Goal: Find specific page/section: Find specific page/section

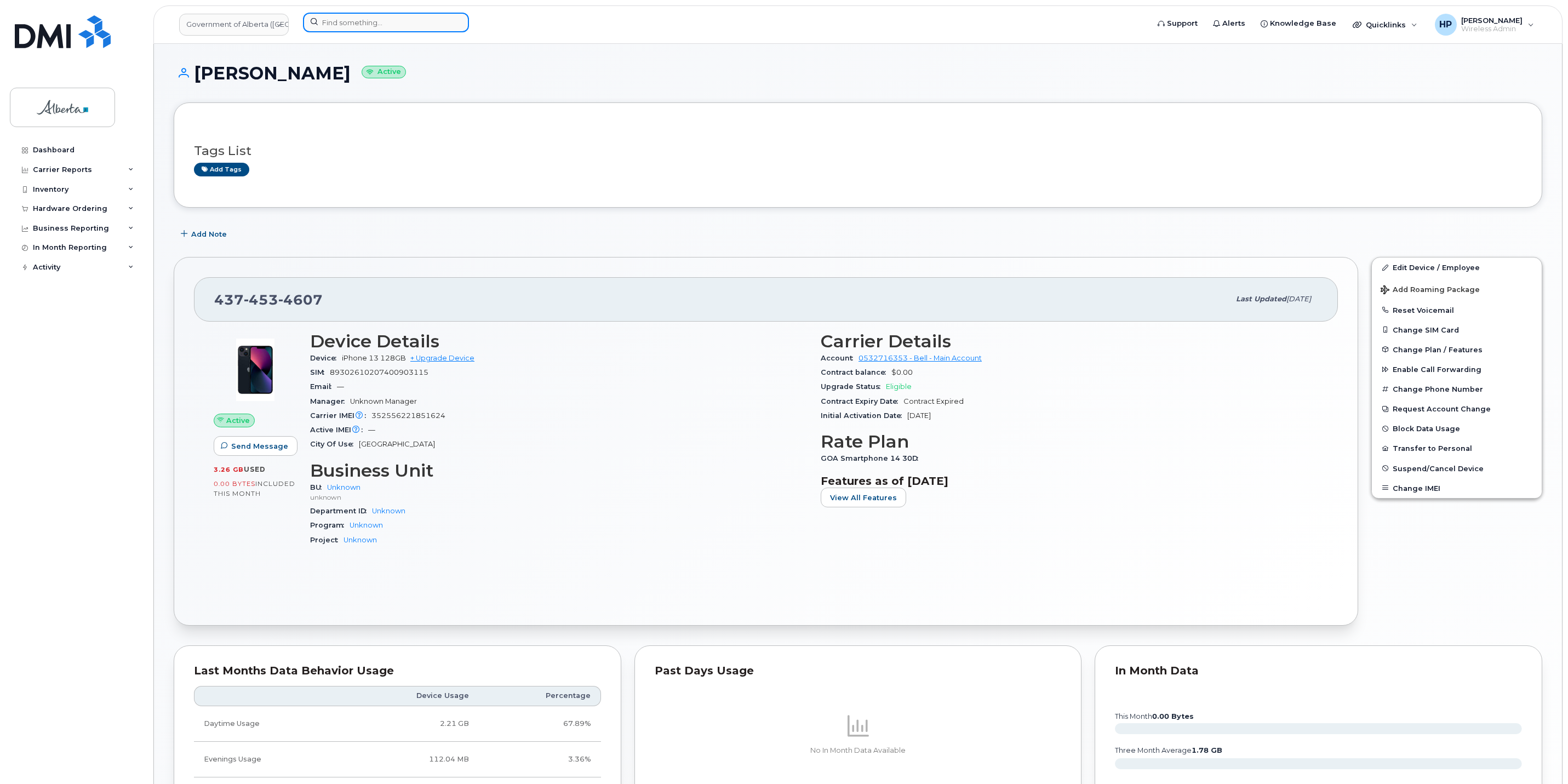
click at [343, 17] on input at bounding box center [386, 23] width 166 height 19
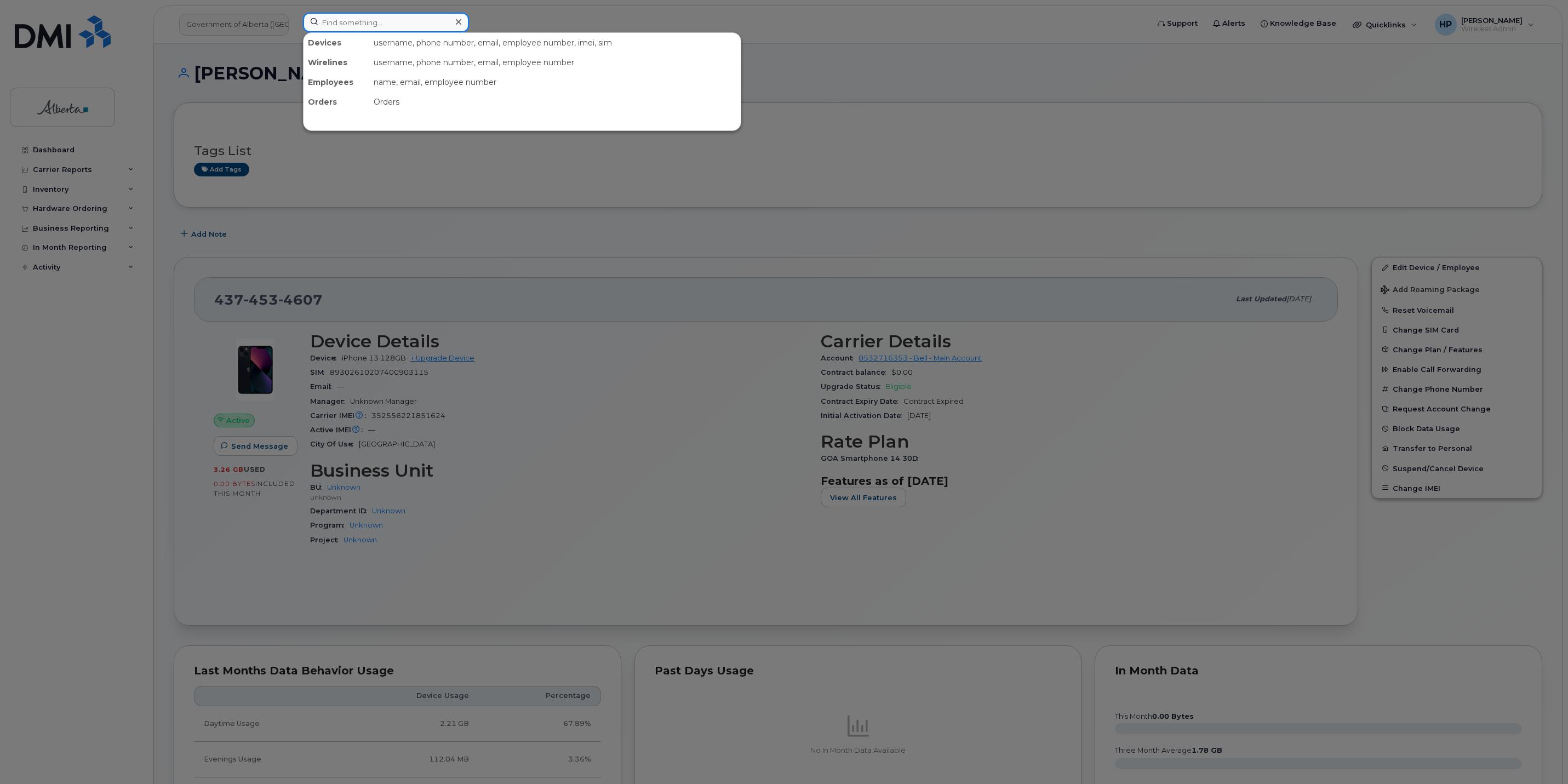
drag, startPoint x: 343, startPoint y: 17, endPoint x: 323, endPoint y: 22, distance: 20.6
click at [323, 22] on input at bounding box center [386, 23] width 166 height 19
paste input "7807212539"
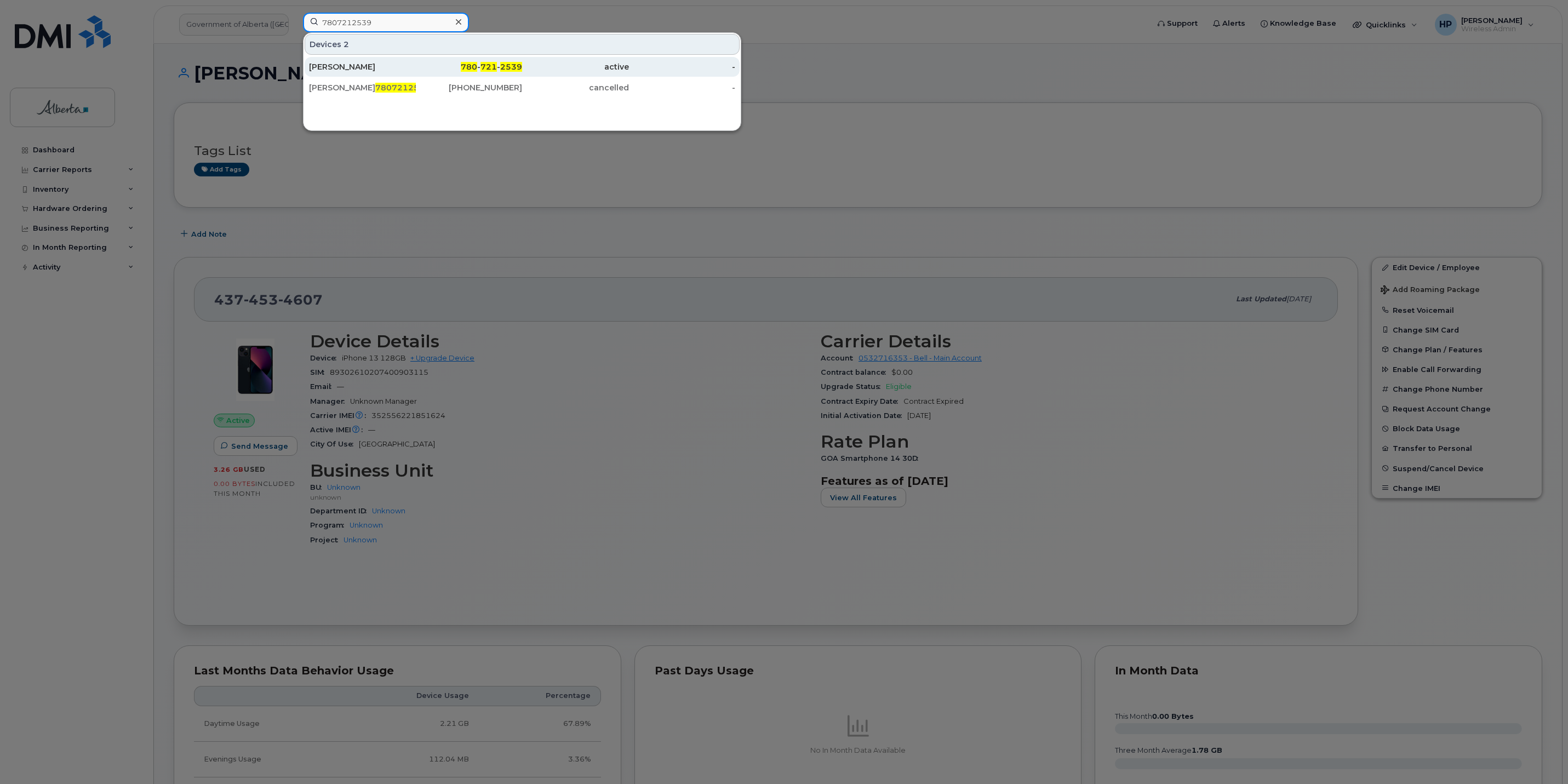
type input "7807212539"
click at [416, 77] on div "Barb Panich" at bounding box center [469, 67] width 107 height 19
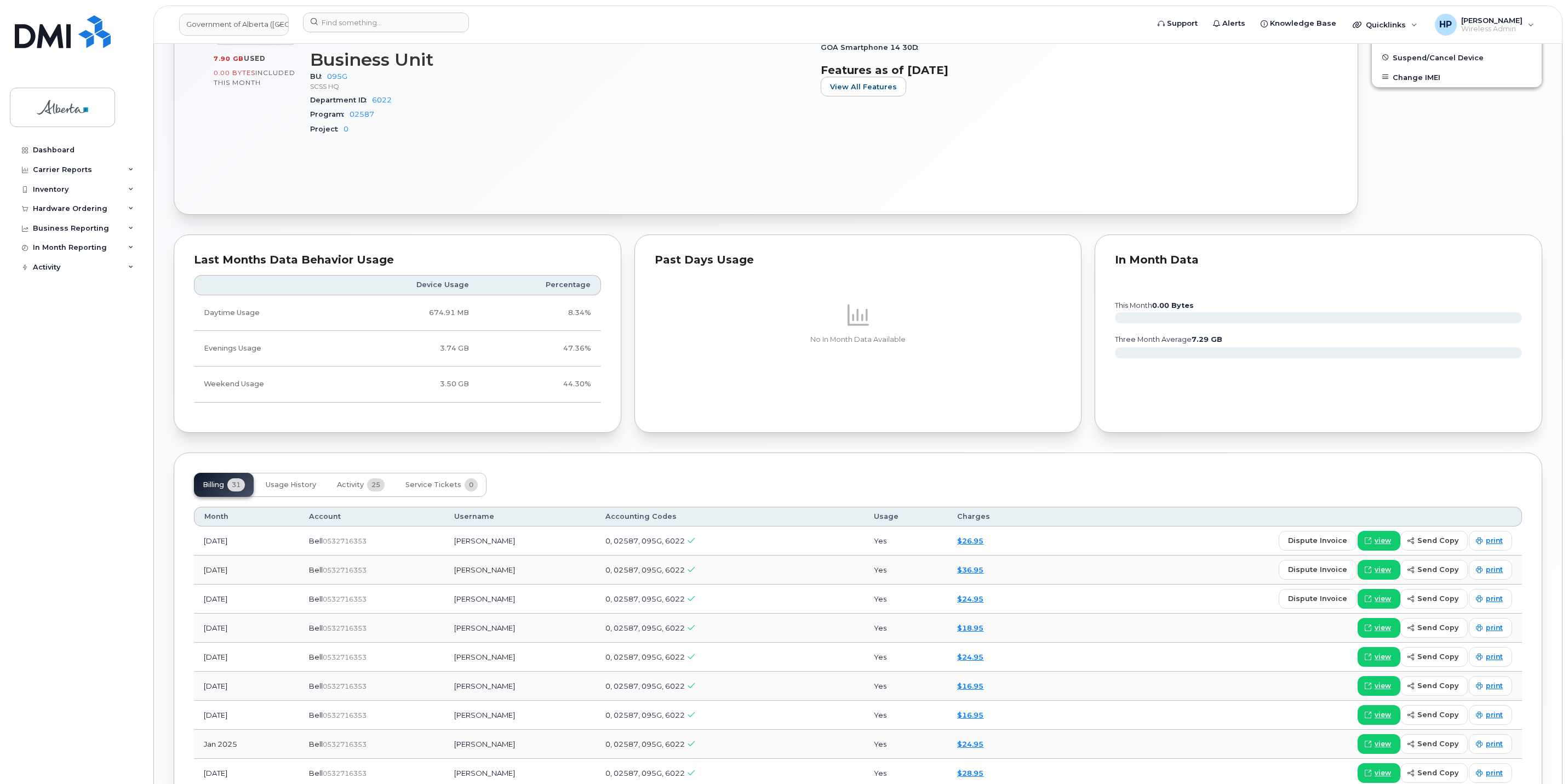
scroll to position [493, 0]
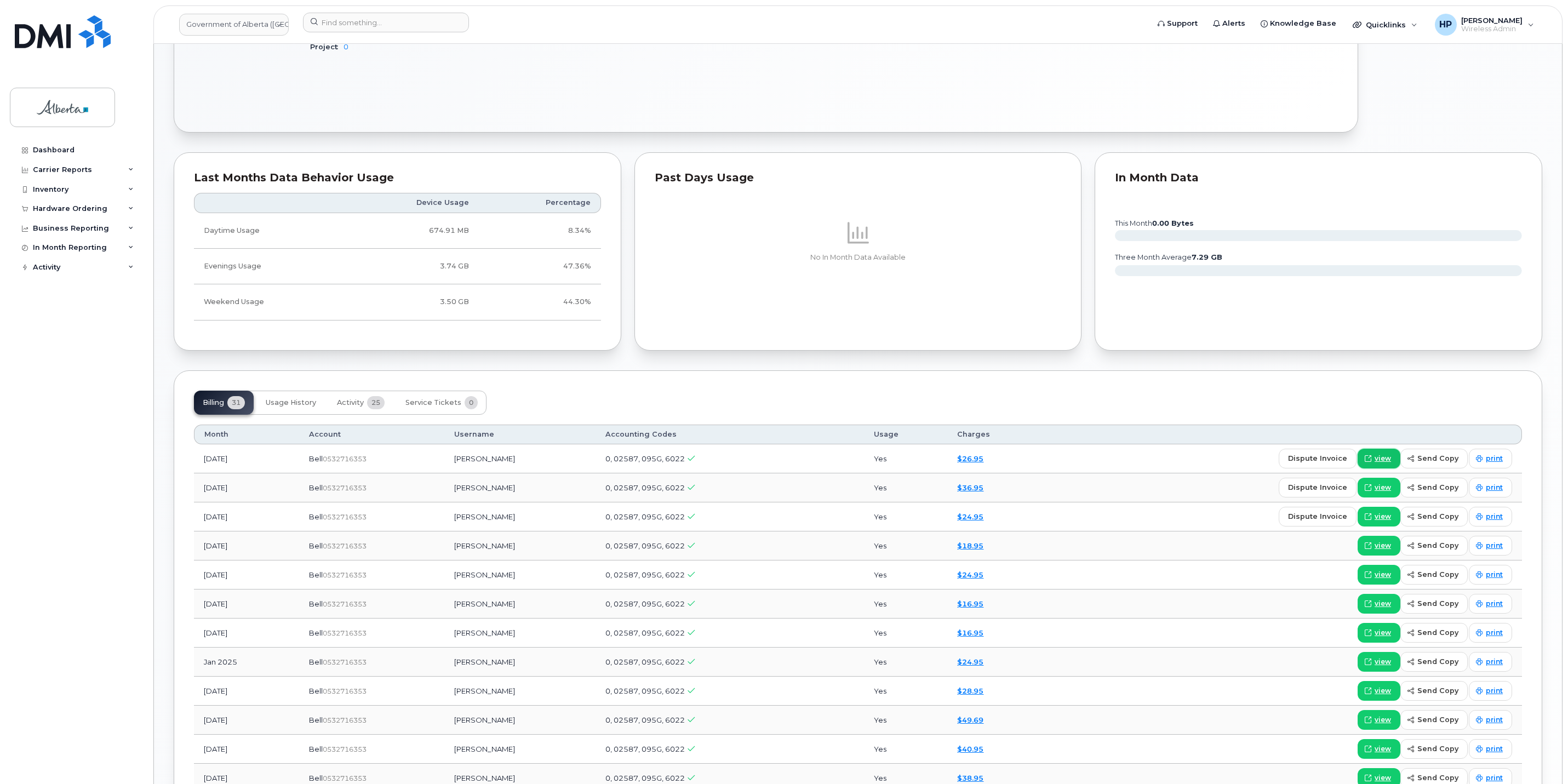
click at [1381, 463] on span "view" at bounding box center [1382, 458] width 16 height 10
click at [1391, 489] on span "view" at bounding box center [1382, 488] width 16 height 10
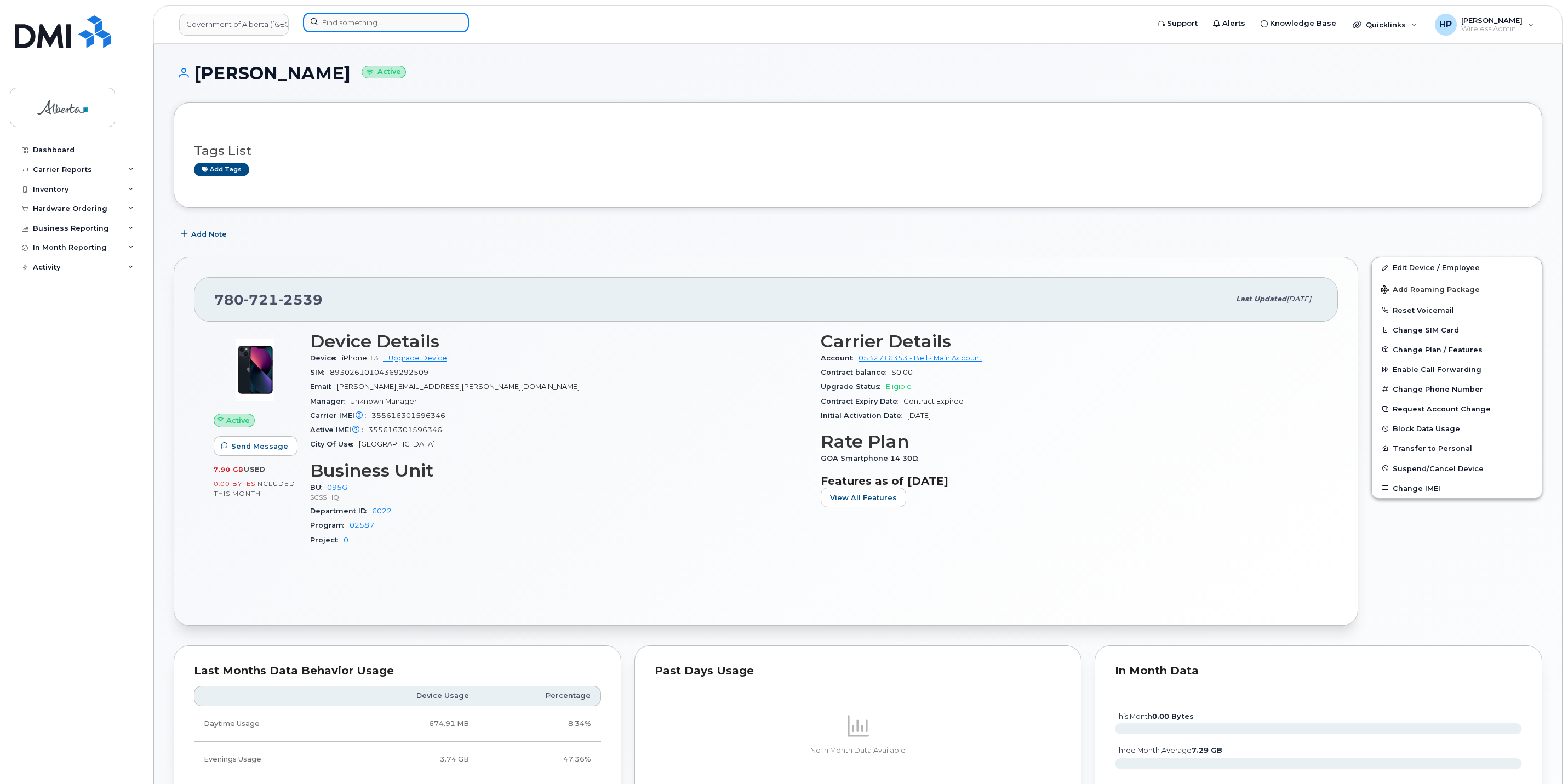
click at [337, 26] on input at bounding box center [386, 23] width 166 height 19
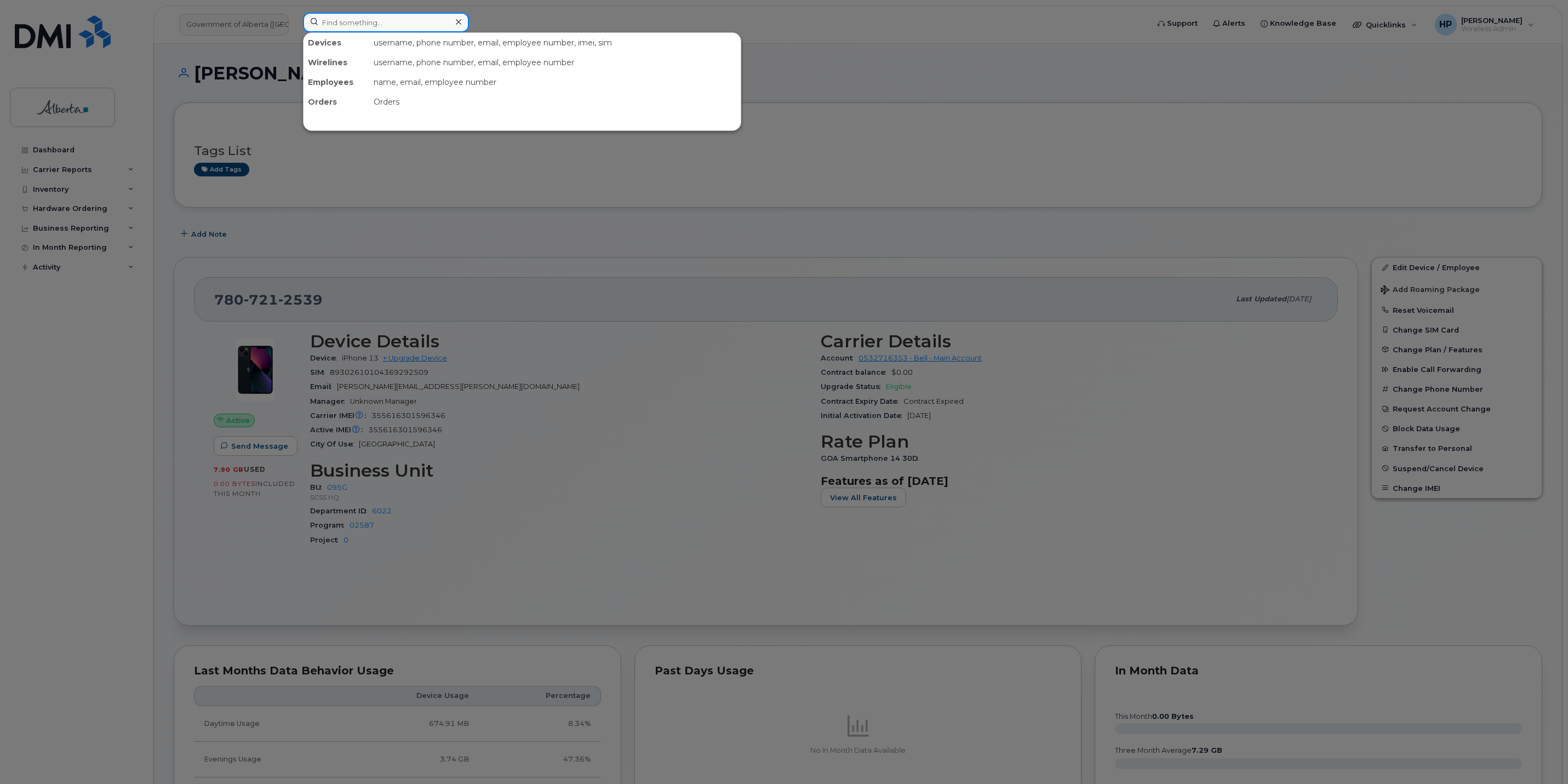
click at [385, 28] on input at bounding box center [386, 23] width 166 height 19
paste input "7802036830"
type input "7802036830"
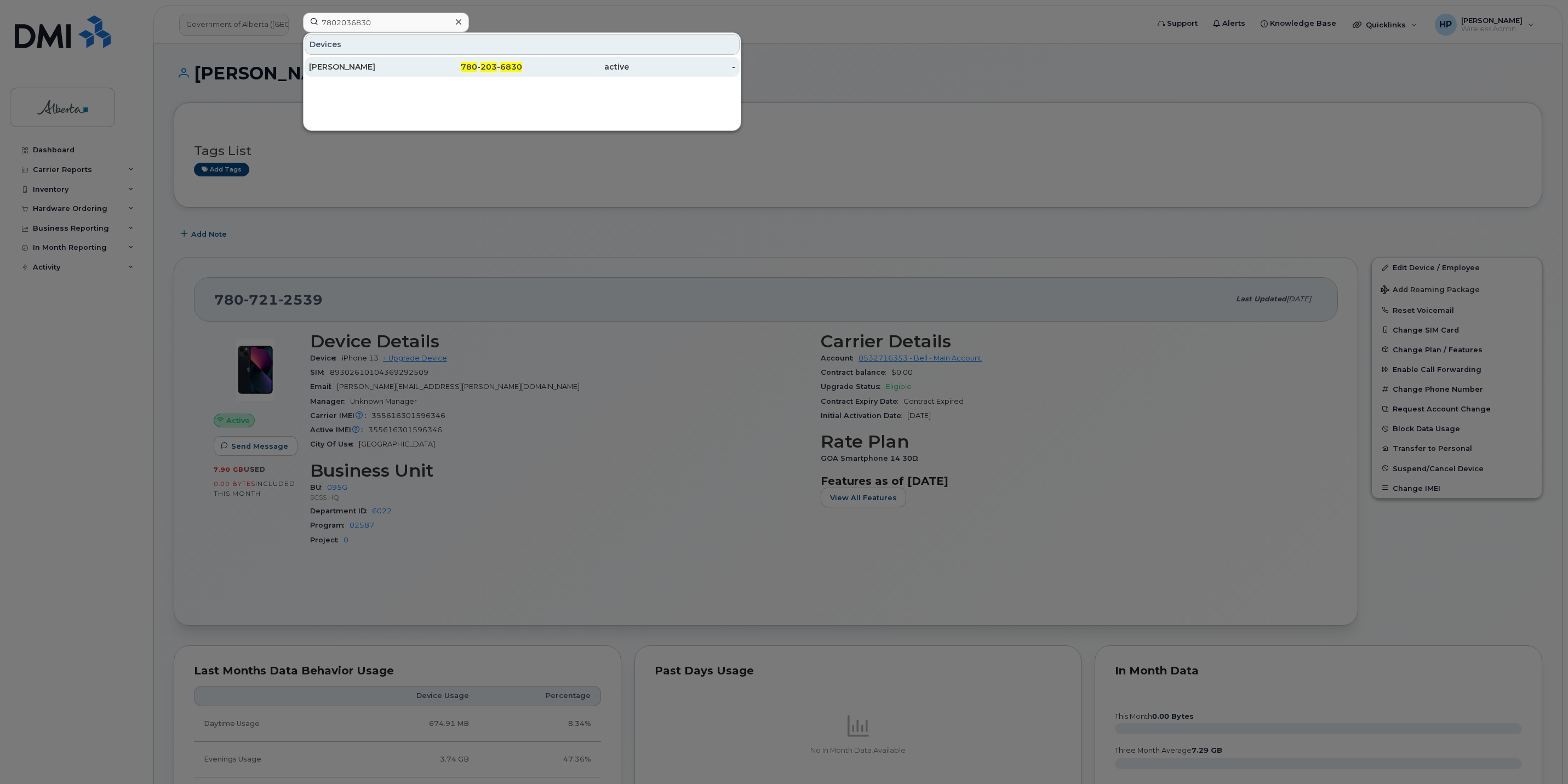
click at [359, 72] on div "Joanne Ballance" at bounding box center [363, 67] width 107 height 11
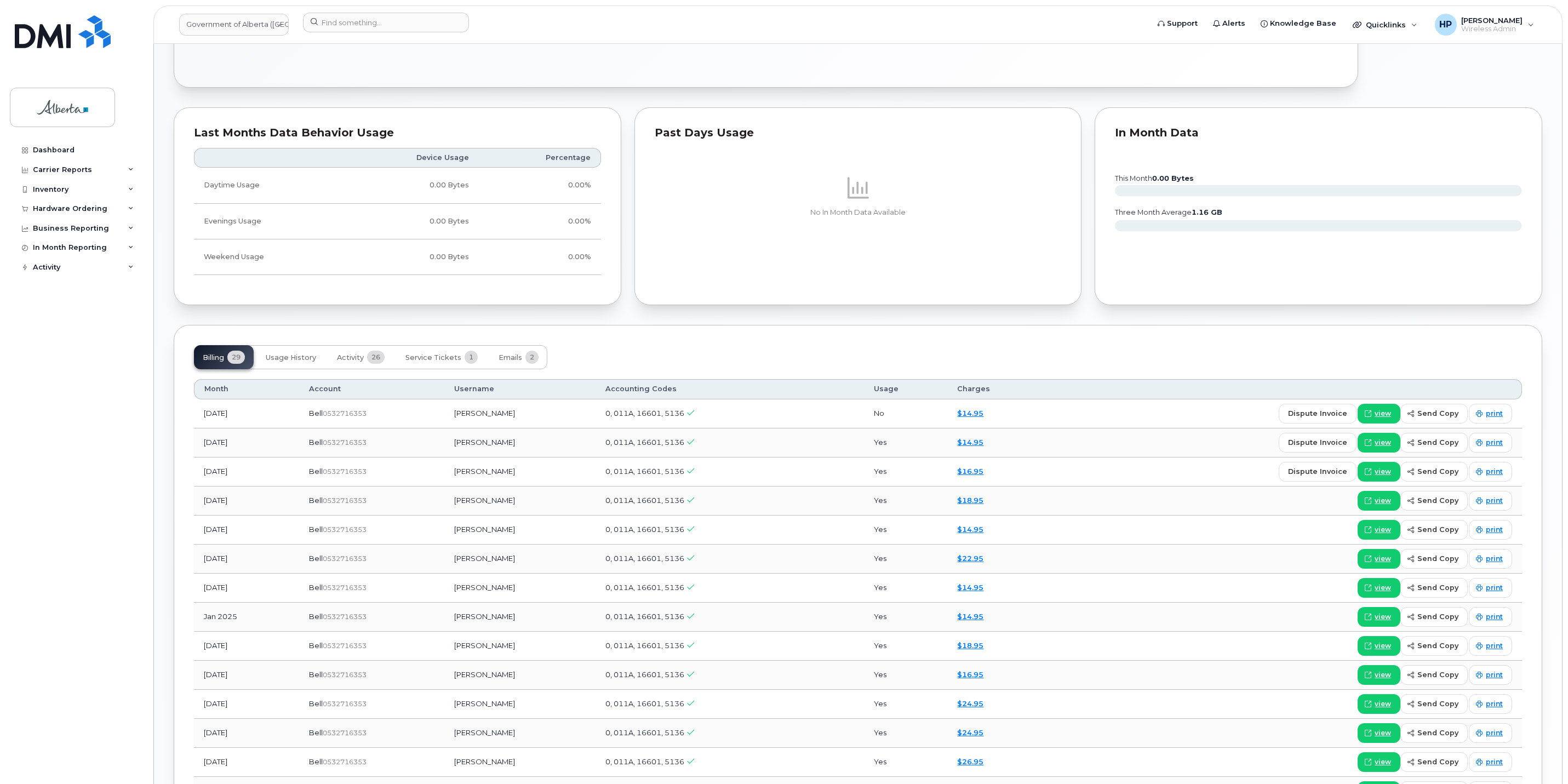
scroll to position [662, 0]
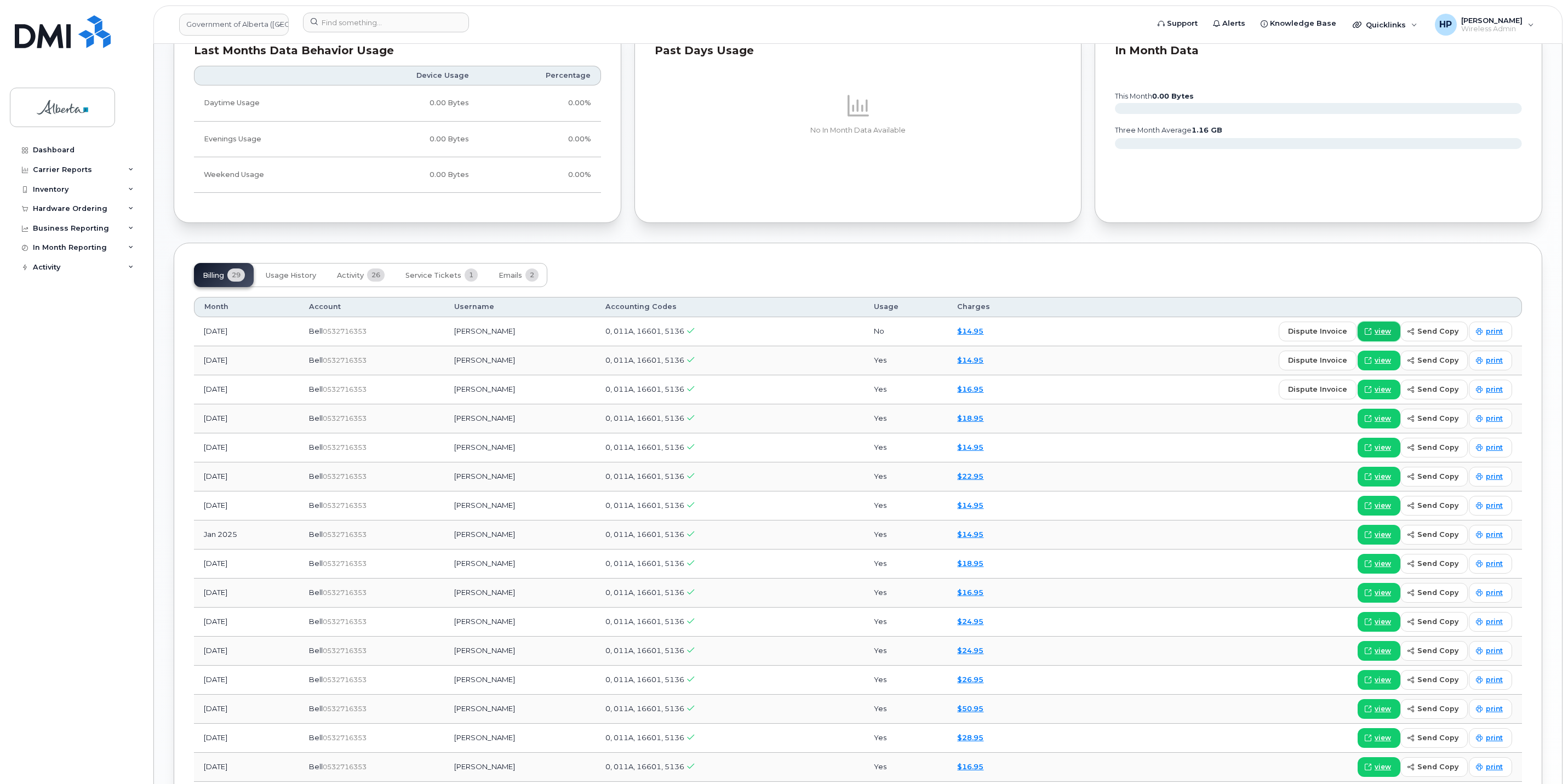
click at [1379, 334] on span "view" at bounding box center [1382, 331] width 16 height 10
click at [1381, 357] on link "view" at bounding box center [1379, 360] width 43 height 19
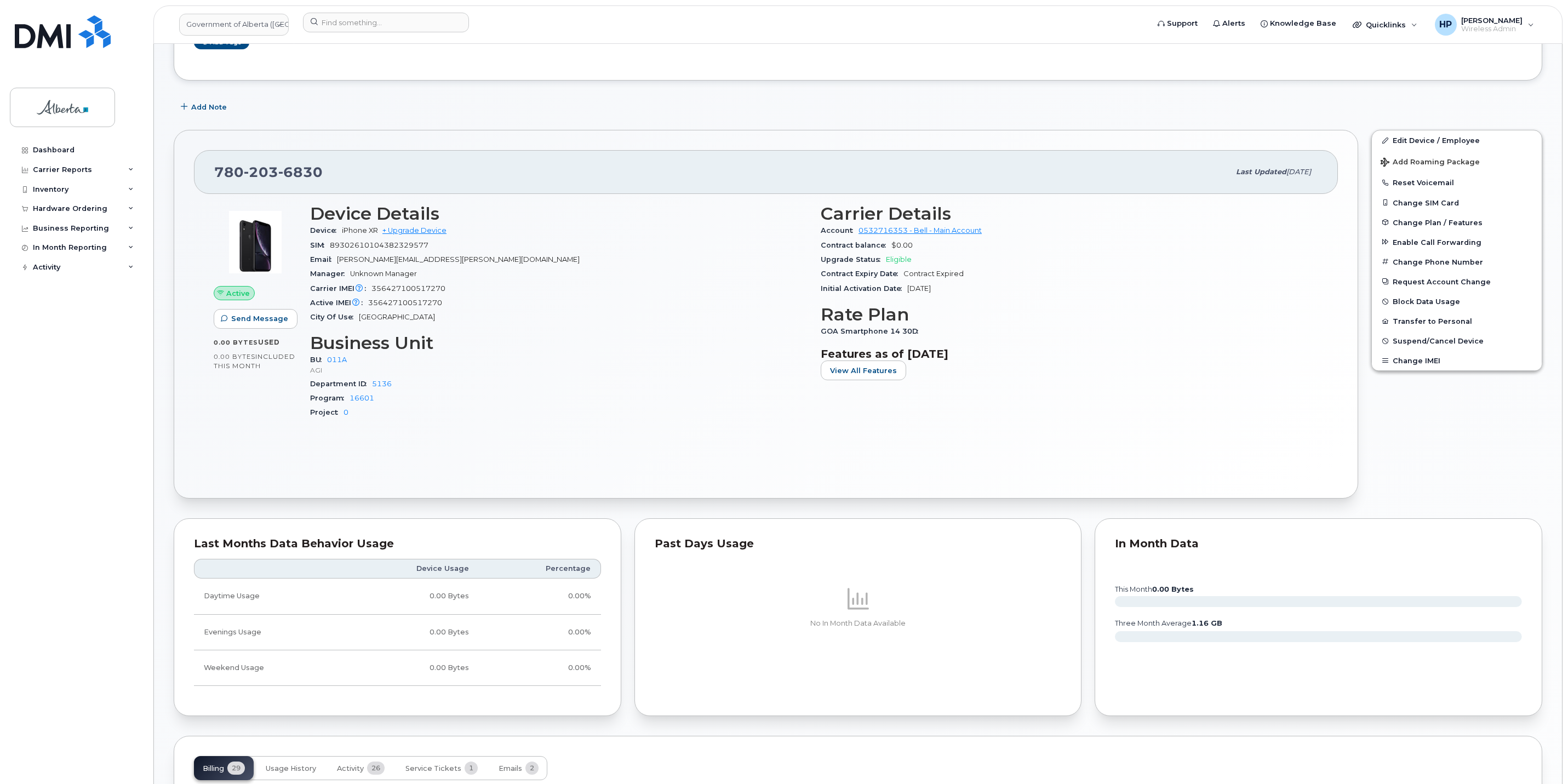
scroll to position [0, 0]
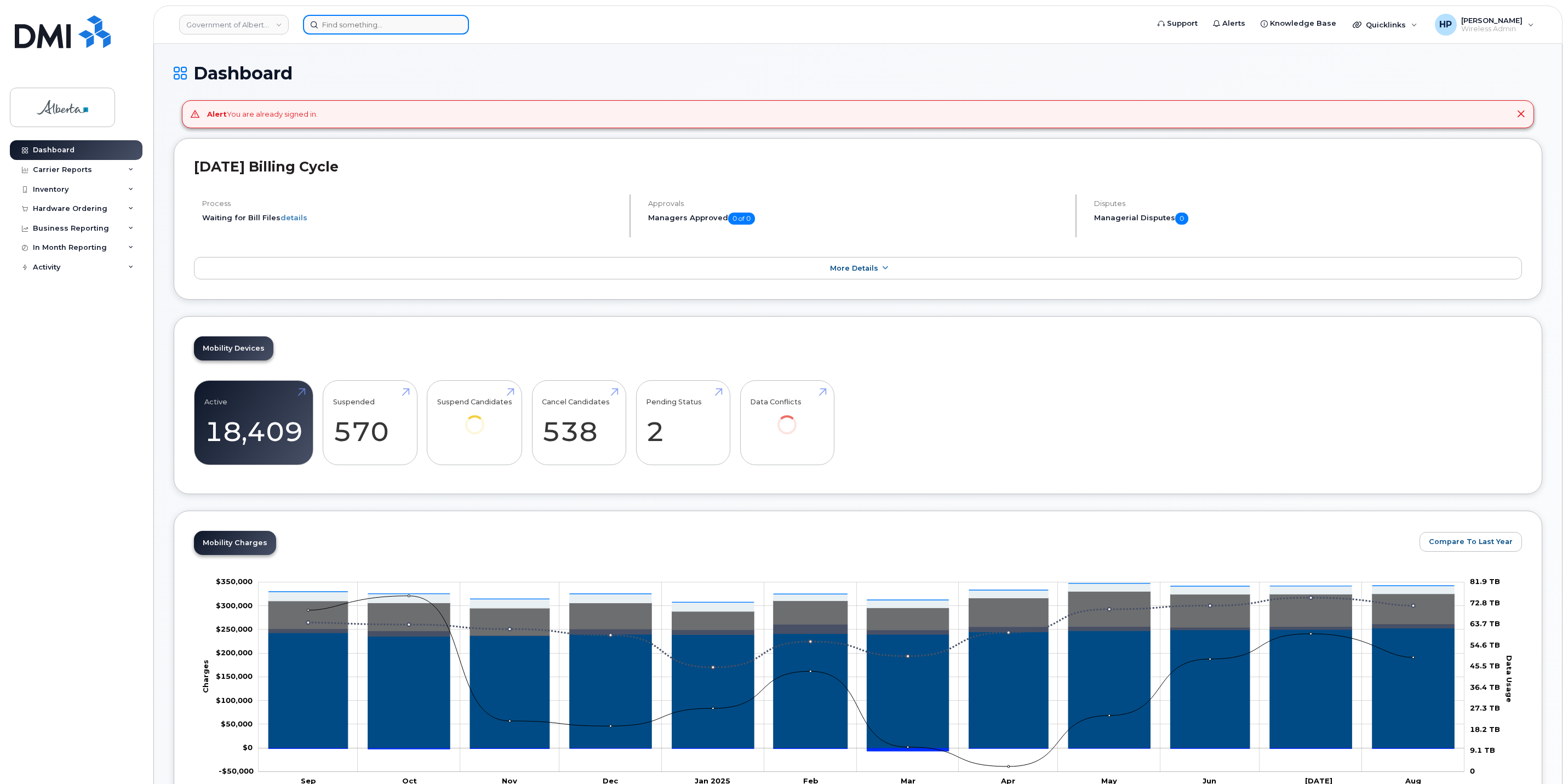
click at [337, 24] on input at bounding box center [386, 24] width 166 height 19
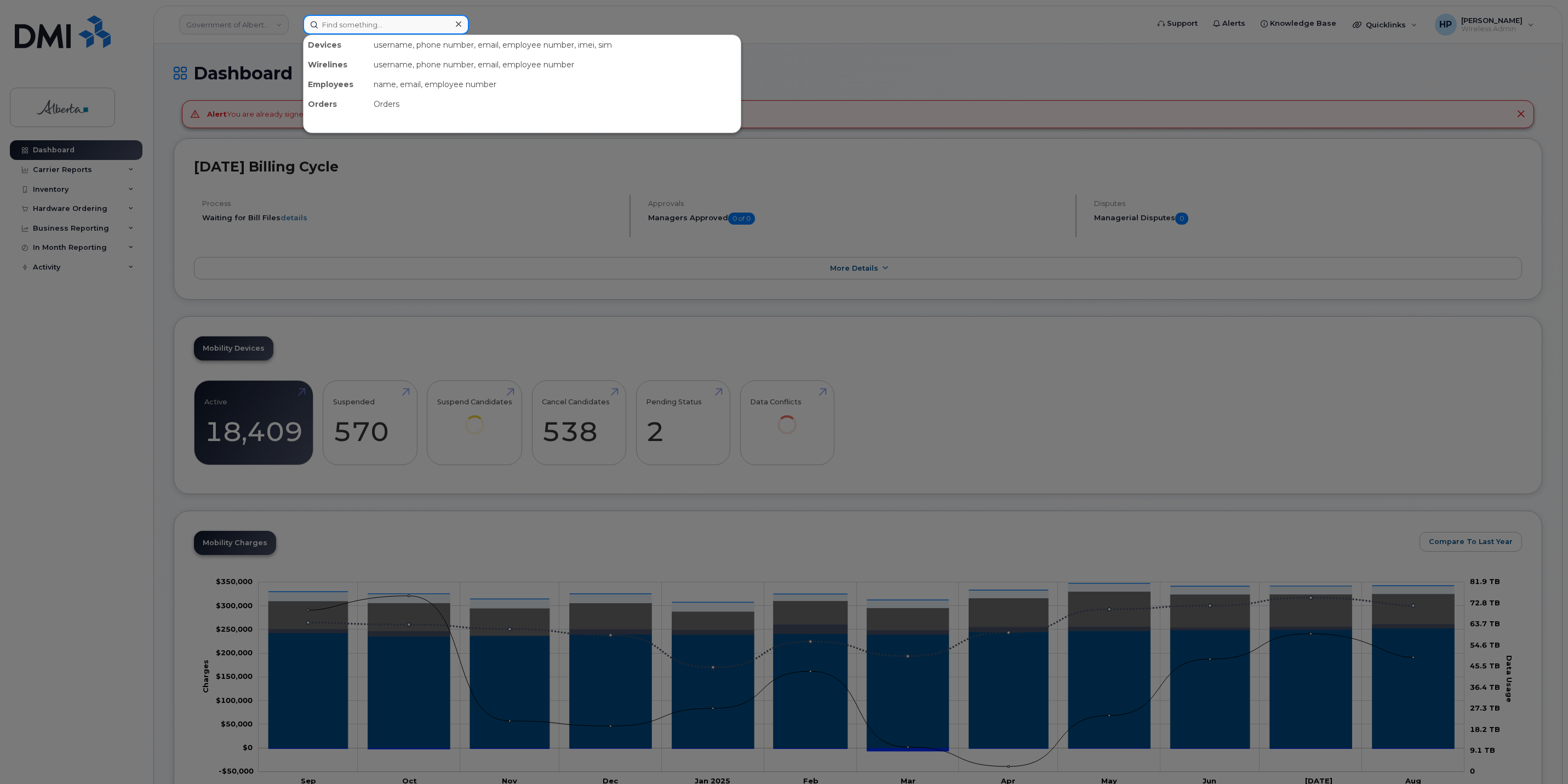
paste input "4374534607"
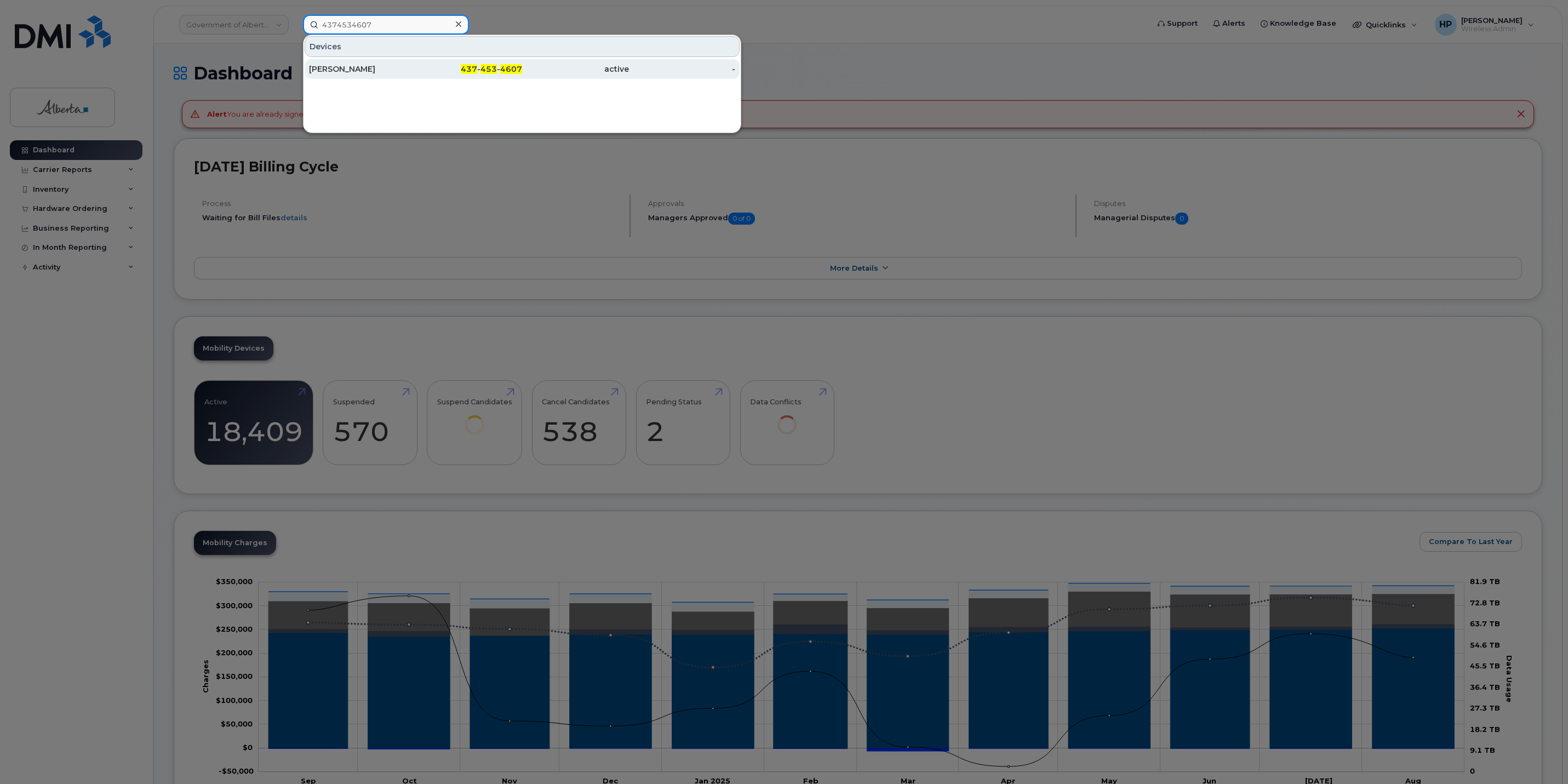
type input "4374534607"
click at [352, 68] on div "[PERSON_NAME]" at bounding box center [363, 69] width 107 height 11
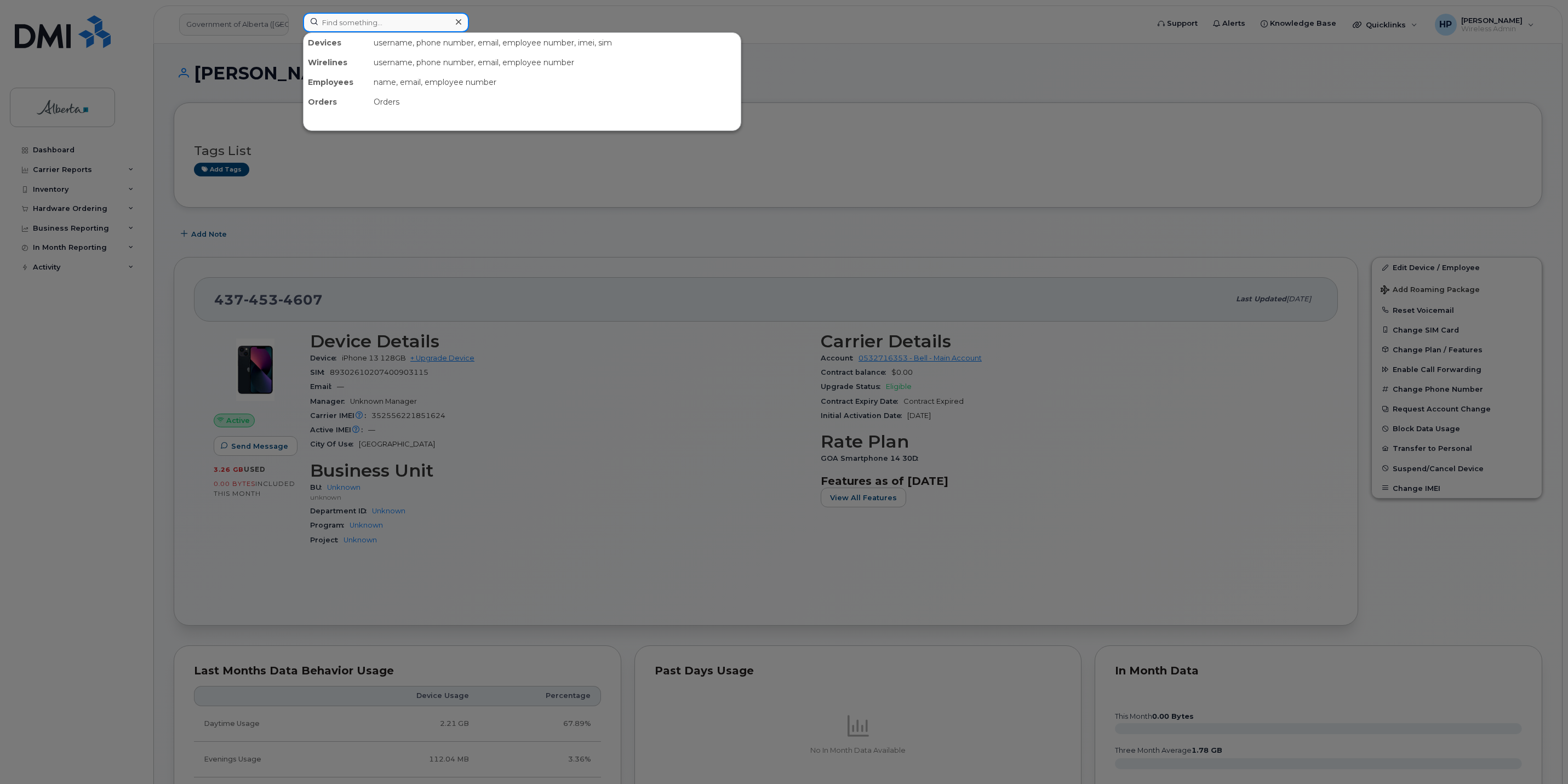
click at [334, 18] on input at bounding box center [386, 23] width 166 height 19
paste input "7807212539"
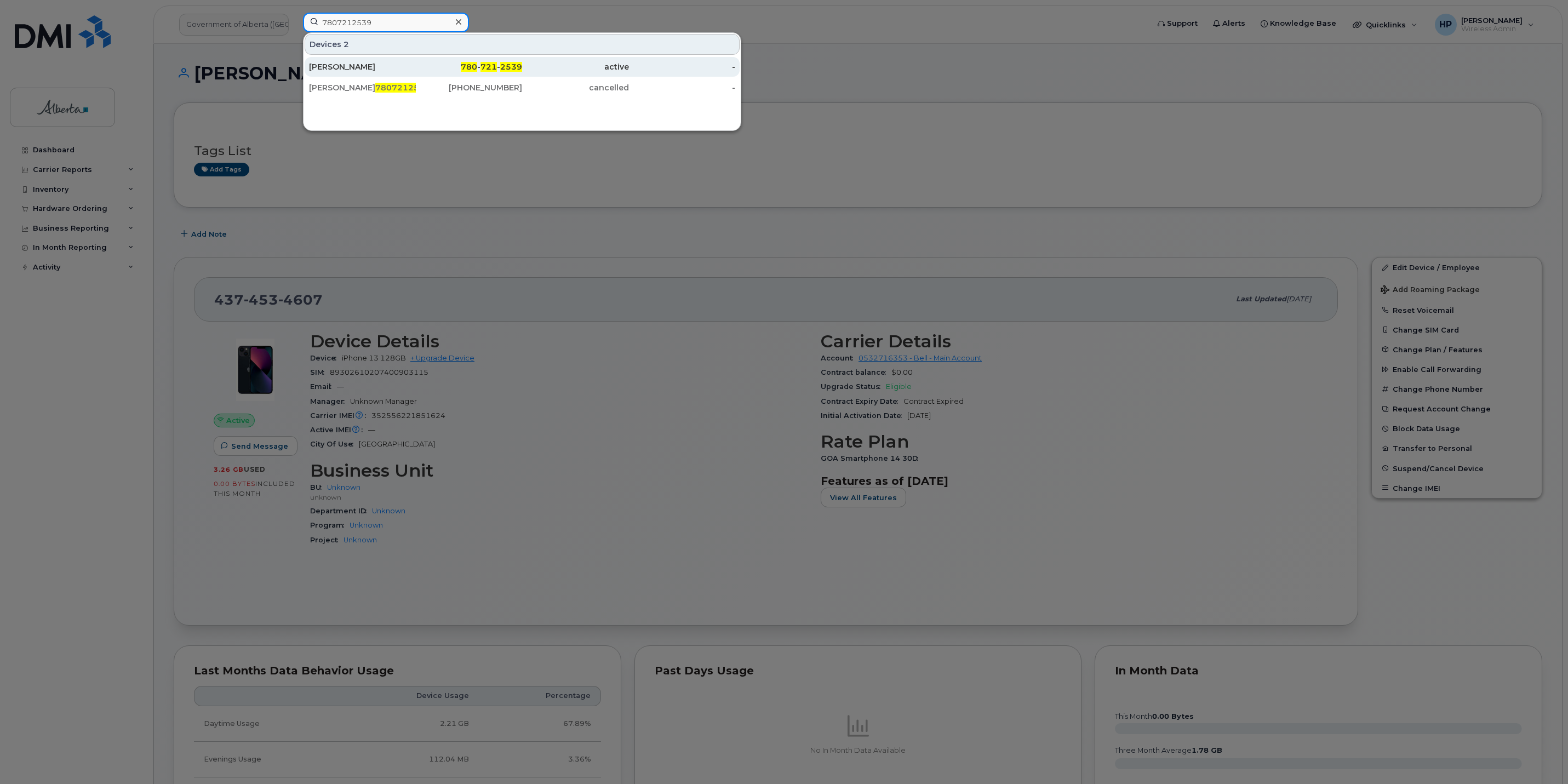
type input "7807212539"
click at [348, 68] on div "[PERSON_NAME]" at bounding box center [363, 67] width 107 height 11
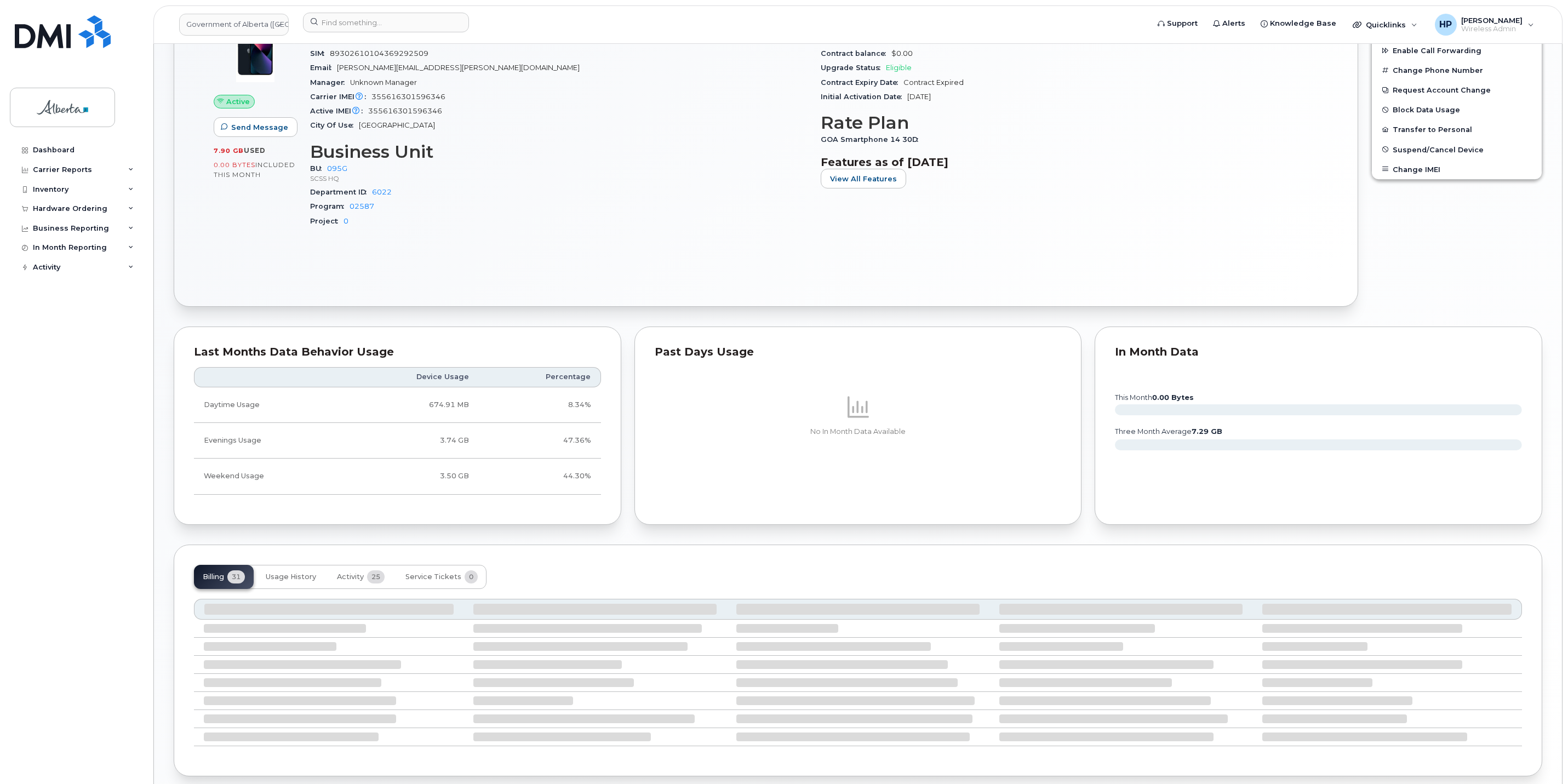
scroll to position [374, 0]
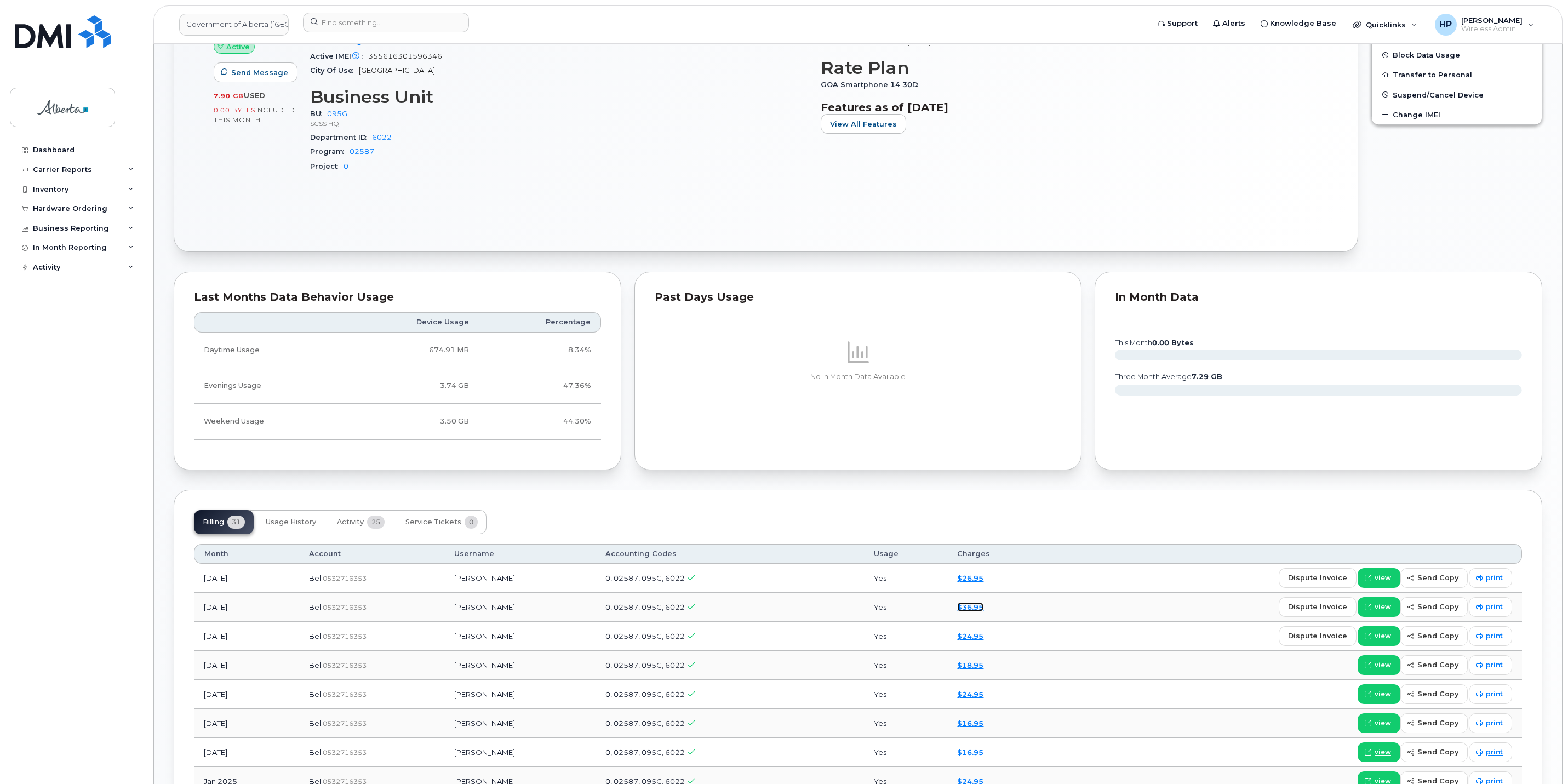
click at [957, 608] on link "$36.95" at bounding box center [970, 607] width 26 height 9
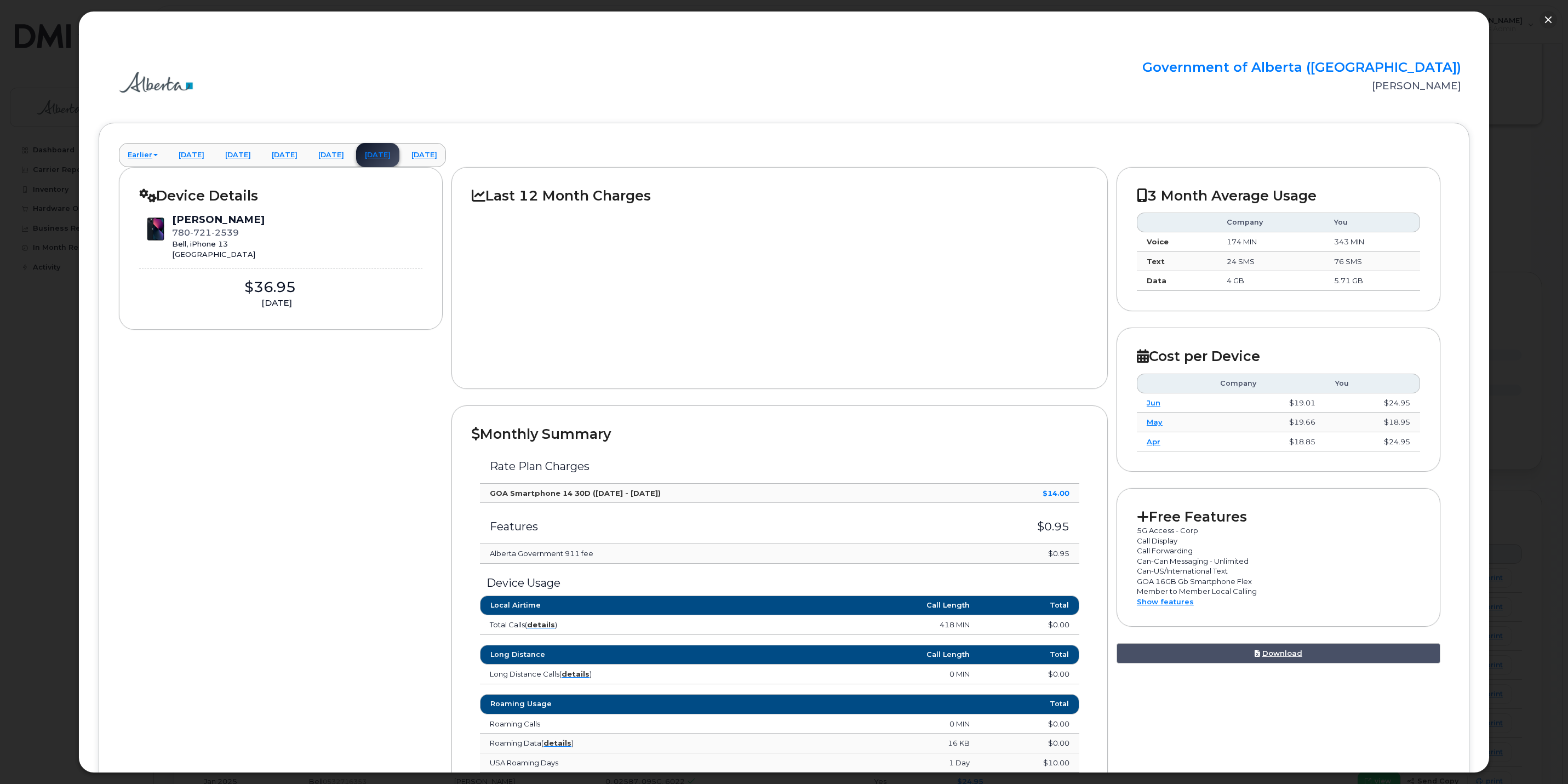
scroll to position [284, 0]
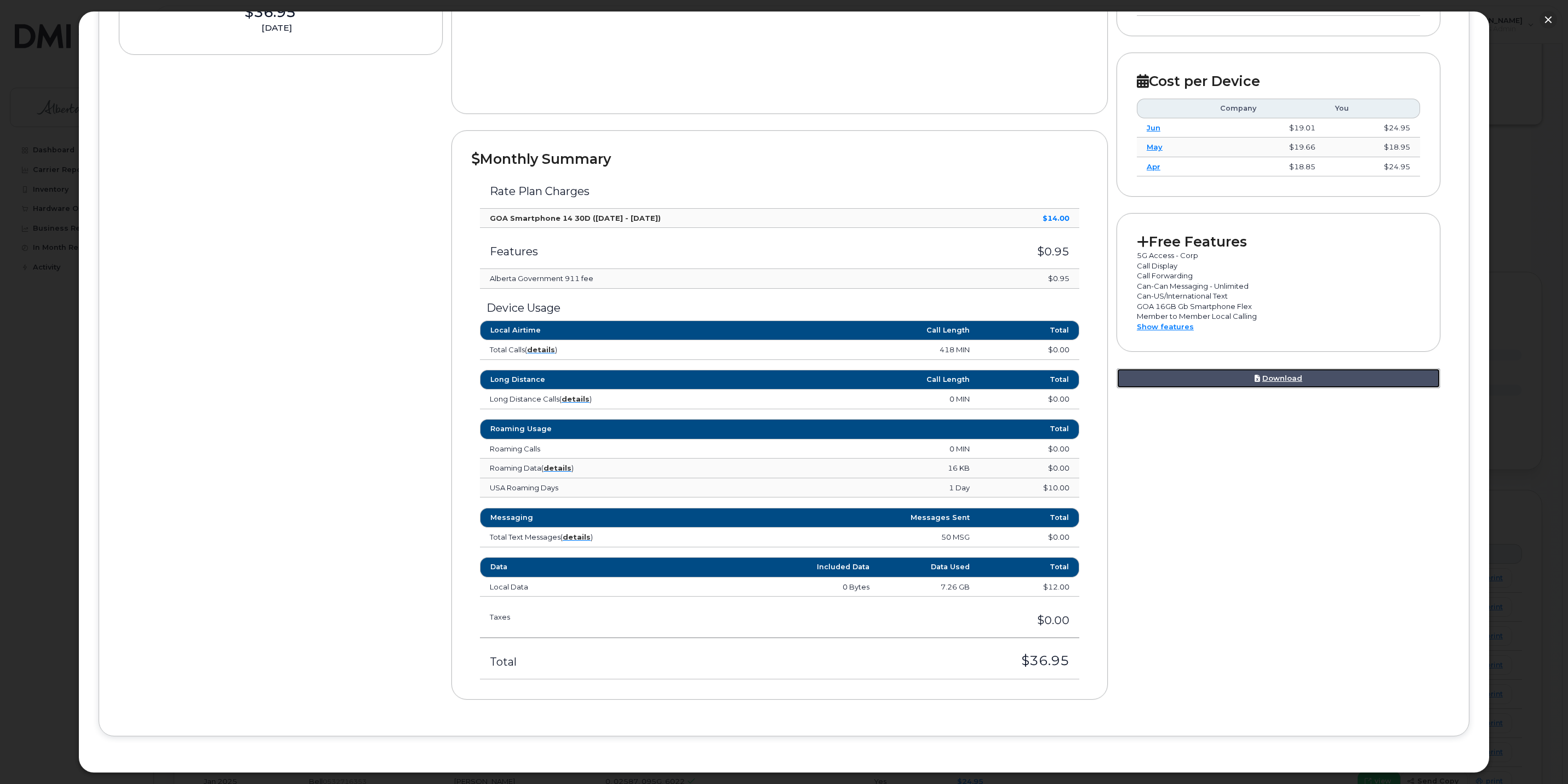
click at [1256, 375] on icon at bounding box center [1257, 379] width 5 height 7
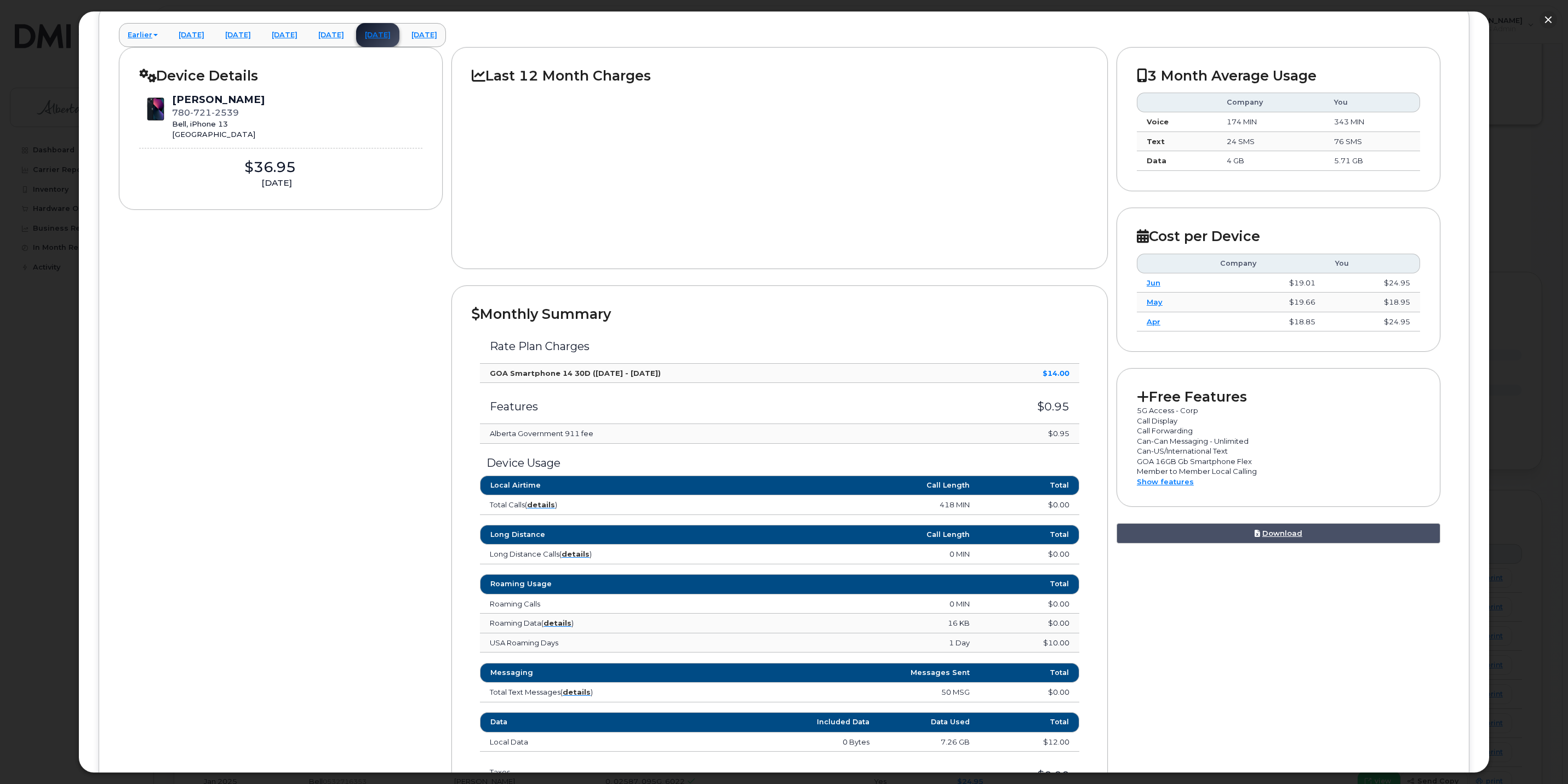
scroll to position [0, 0]
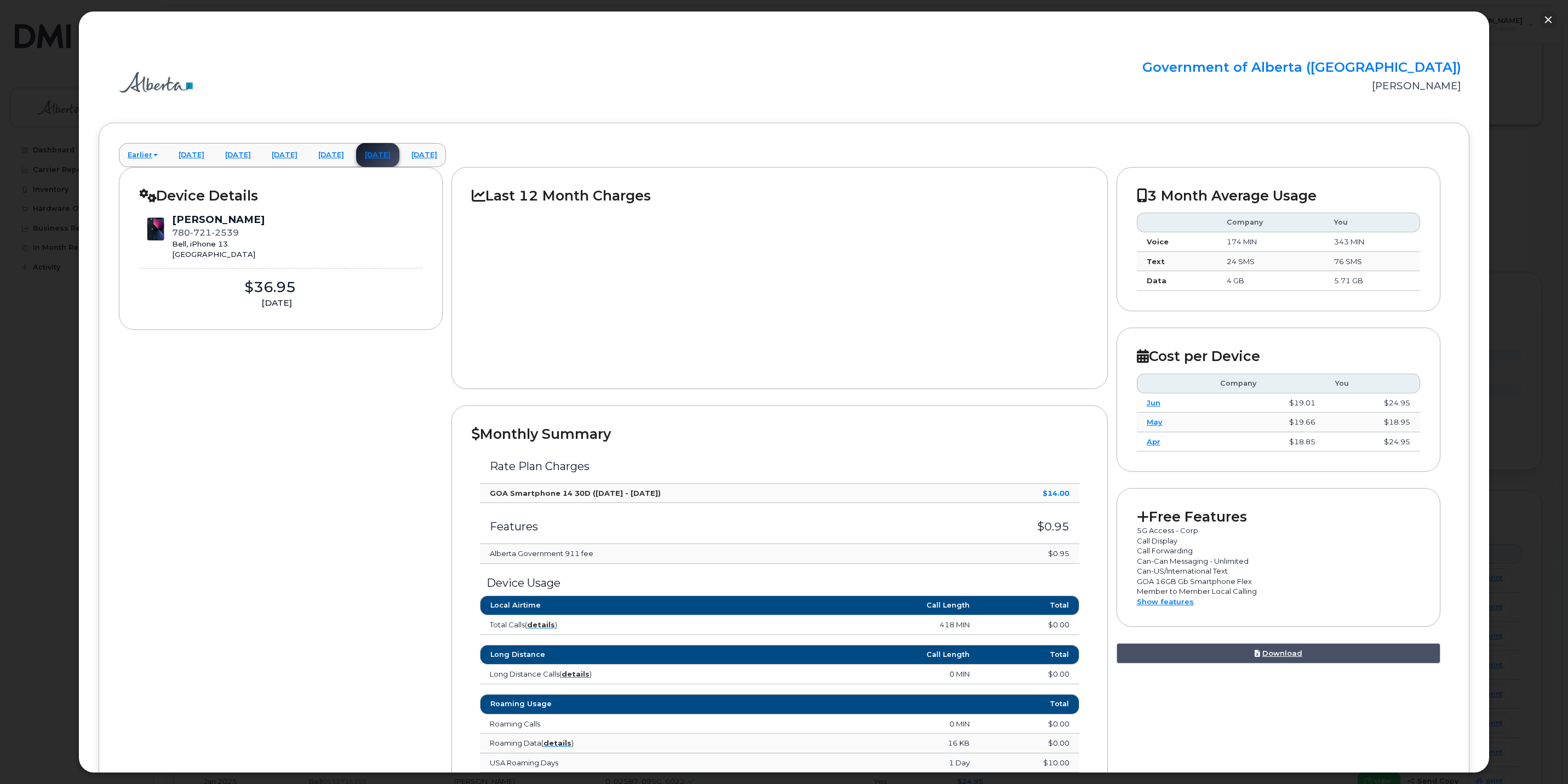
click at [1530, 155] on div at bounding box center [784, 392] width 1568 height 784
